Goal: Task Accomplishment & Management: Manage account settings

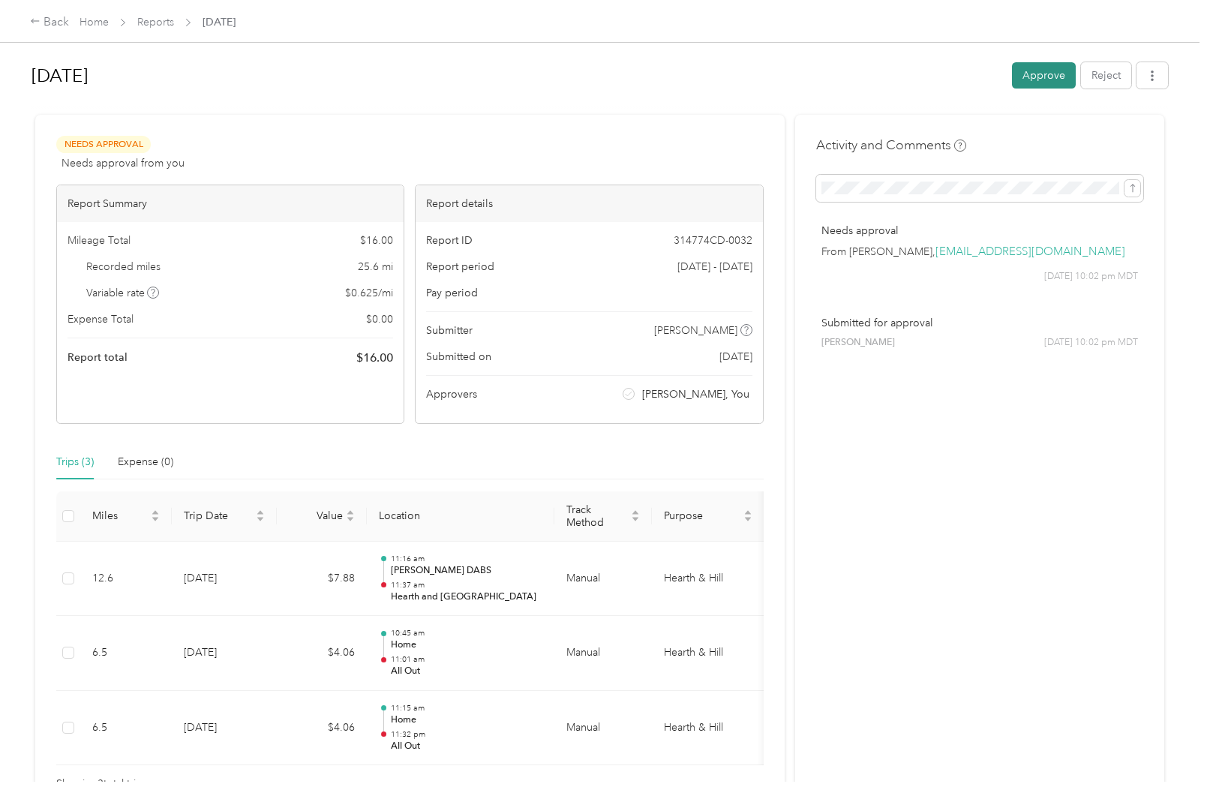
click at [1047, 76] on button "Approve" at bounding box center [1044, 75] width 64 height 26
